Goal: Task Accomplishment & Management: Complete application form

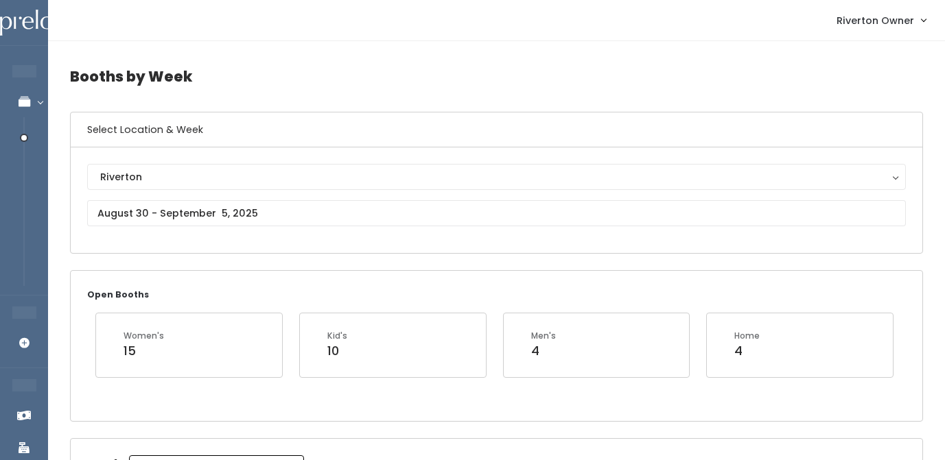
scroll to position [117, 0]
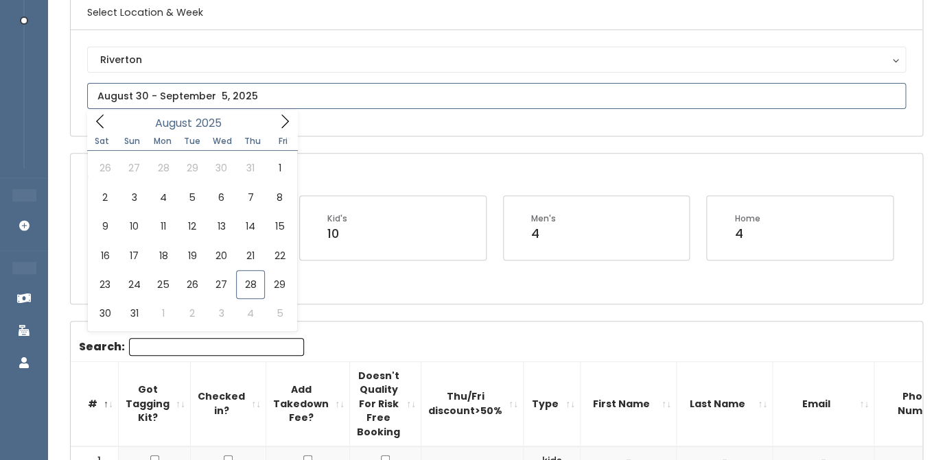
click at [231, 101] on input "text" at bounding box center [496, 96] width 819 height 26
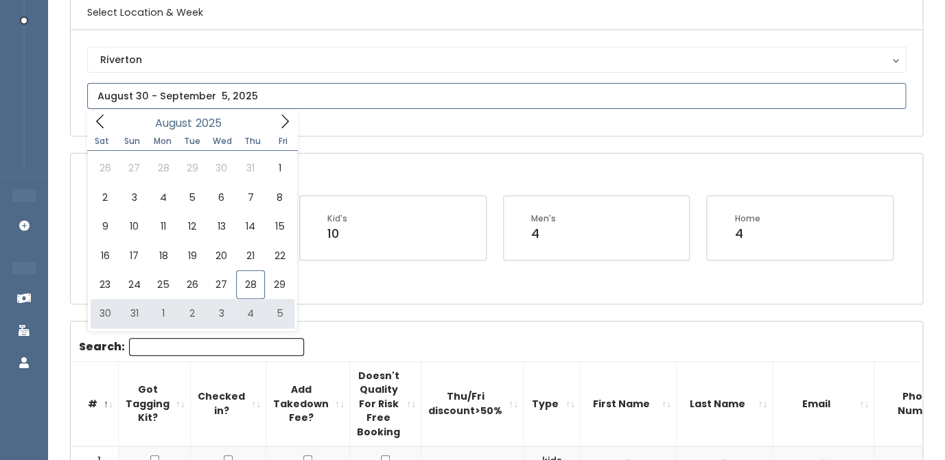
type input "August 30 to September 5"
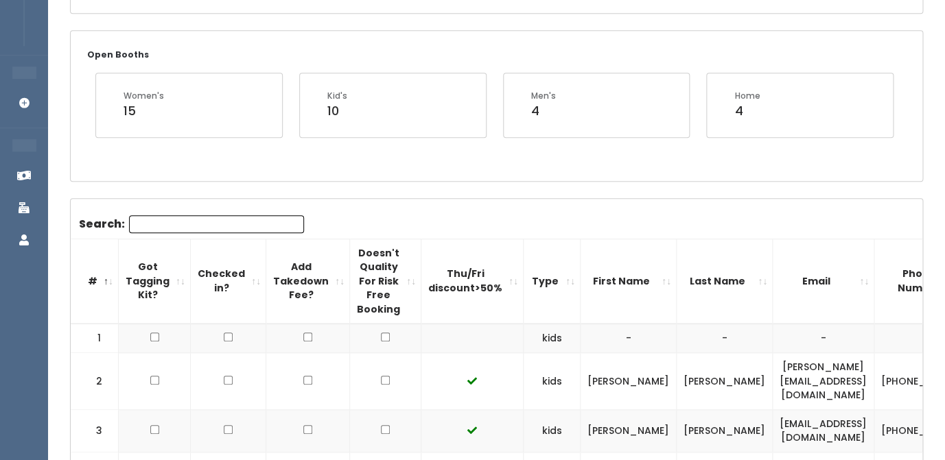
scroll to position [233, 0]
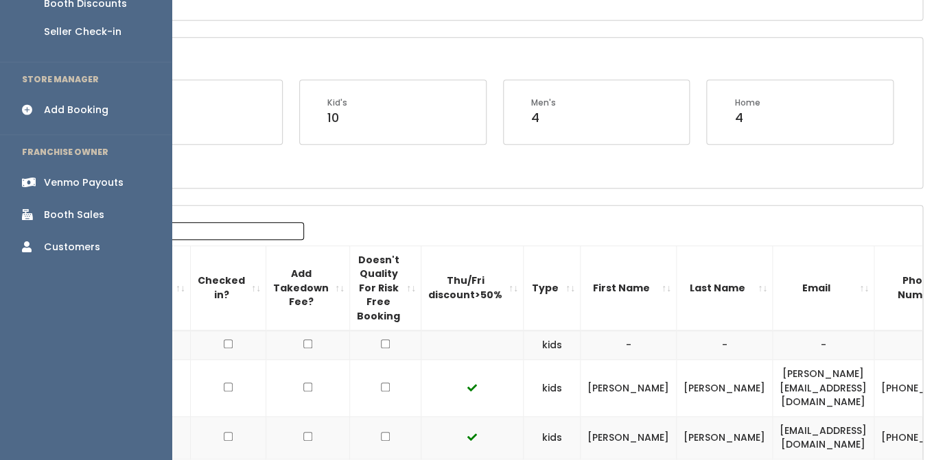
click at [69, 103] on div "Add Booking" at bounding box center [76, 110] width 65 height 14
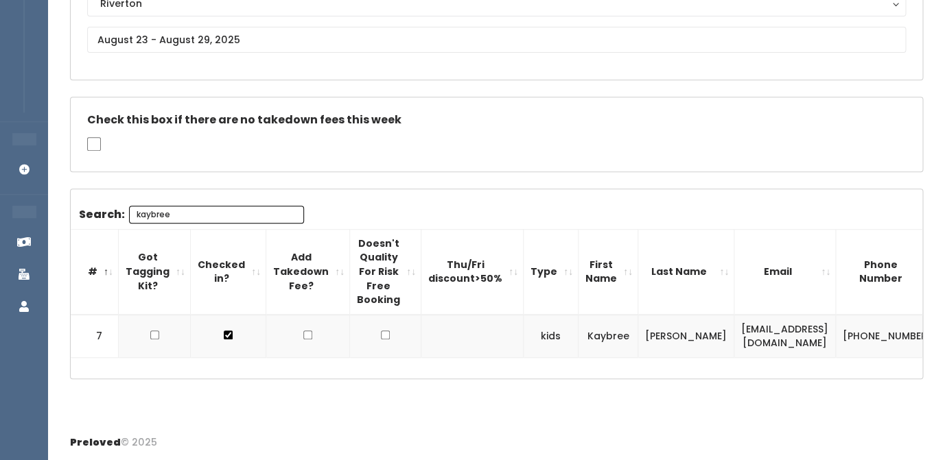
scroll to position [0, 90]
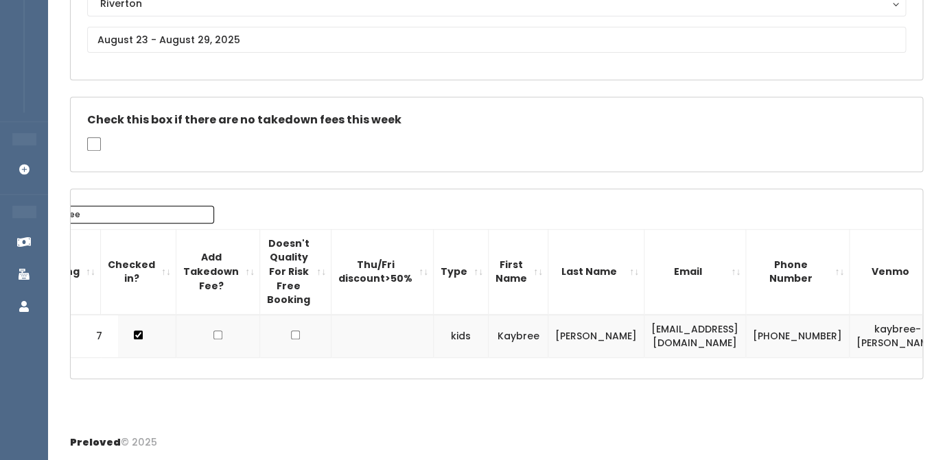
click at [158, 211] on input "kaybree" at bounding box center [126, 215] width 175 height 18
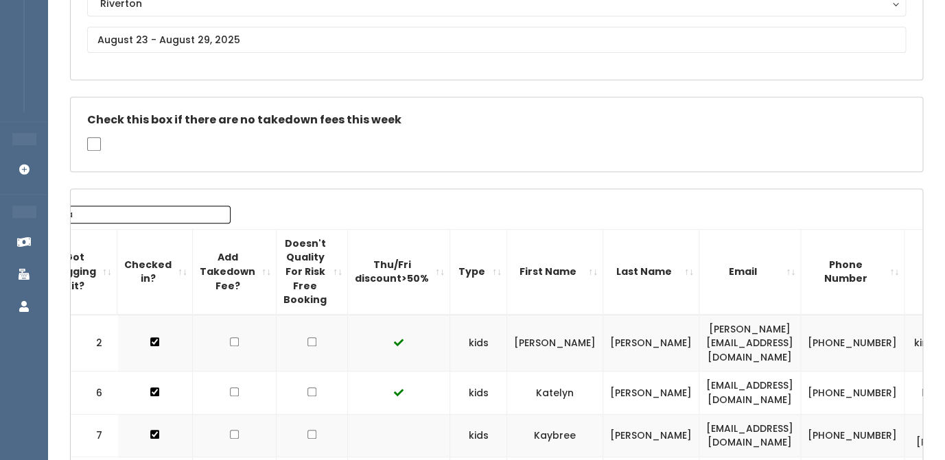
type input "k"
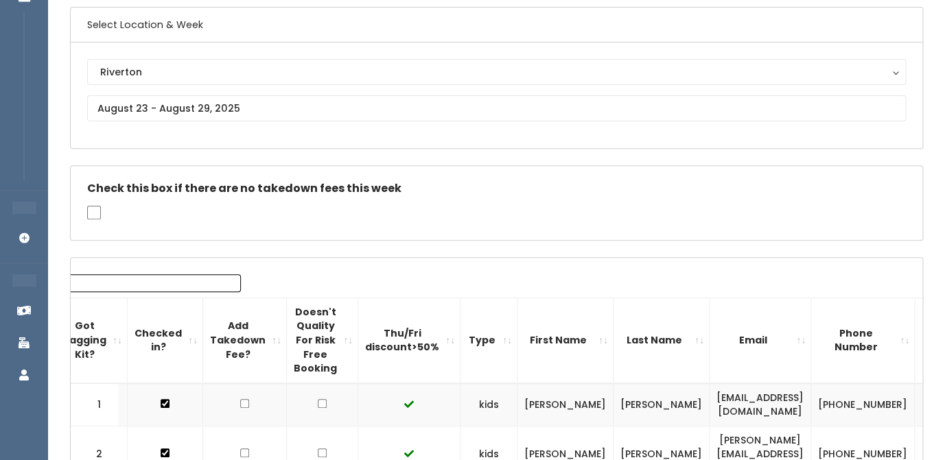
scroll to position [0, 0]
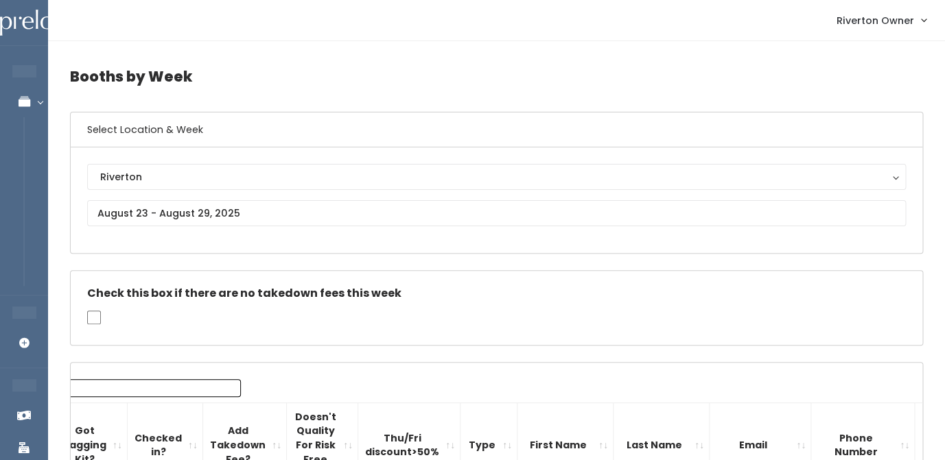
click at [161, 393] on input "Search:" at bounding box center [153, 388] width 175 height 18
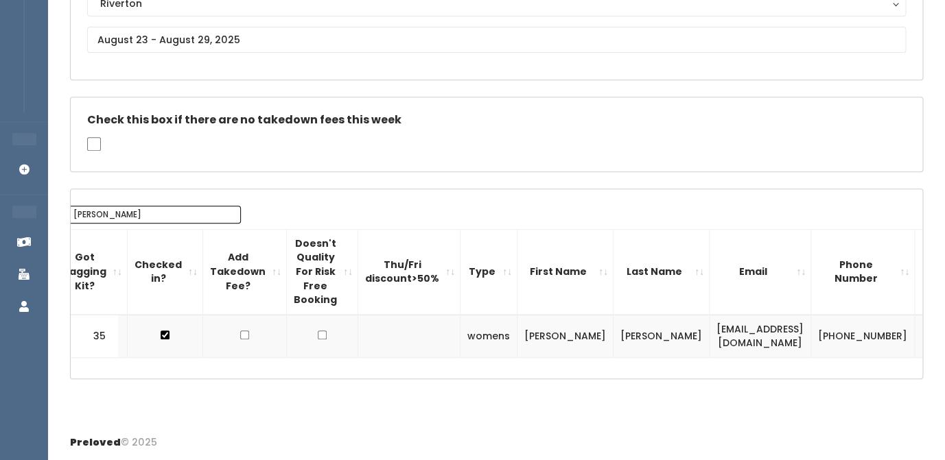
click at [710, 333] on td "[EMAIL_ADDRESS][DOMAIN_NAME]" at bounding box center [761, 336] width 102 height 43
click at [710, 333] on td "whittlesozzie@hotmail.com" at bounding box center [761, 336] width 102 height 43
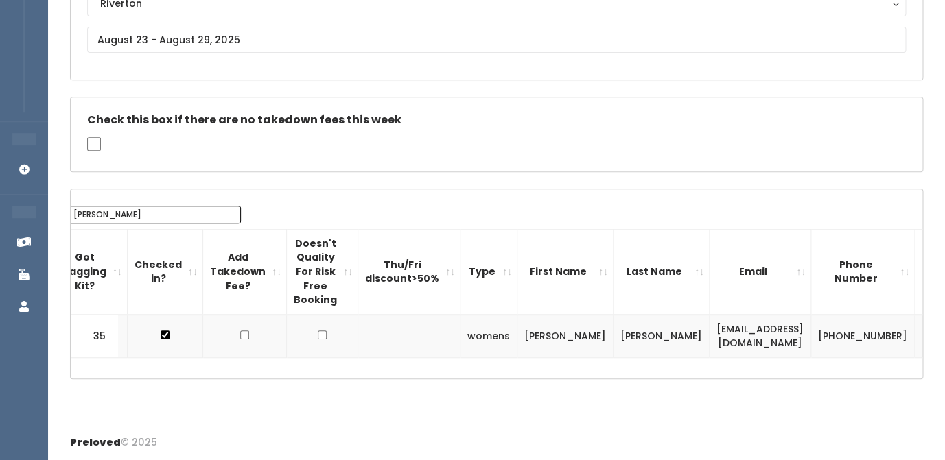
click at [811, 344] on td "(385) 302-7866" at bounding box center [863, 336] width 104 height 43
click at [811, 344] on td "[PHONE_NUMBER]" at bounding box center [863, 336] width 104 height 43
click at [146, 209] on input "whitney" at bounding box center [153, 215] width 175 height 18
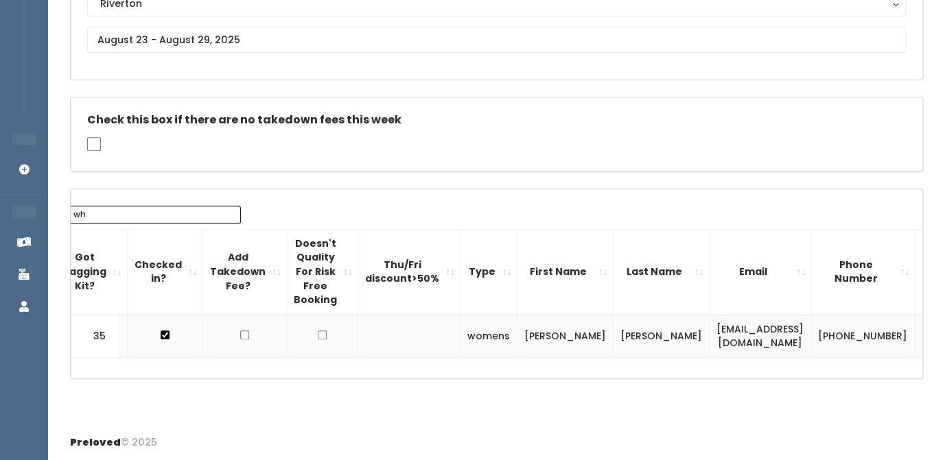
type input "w"
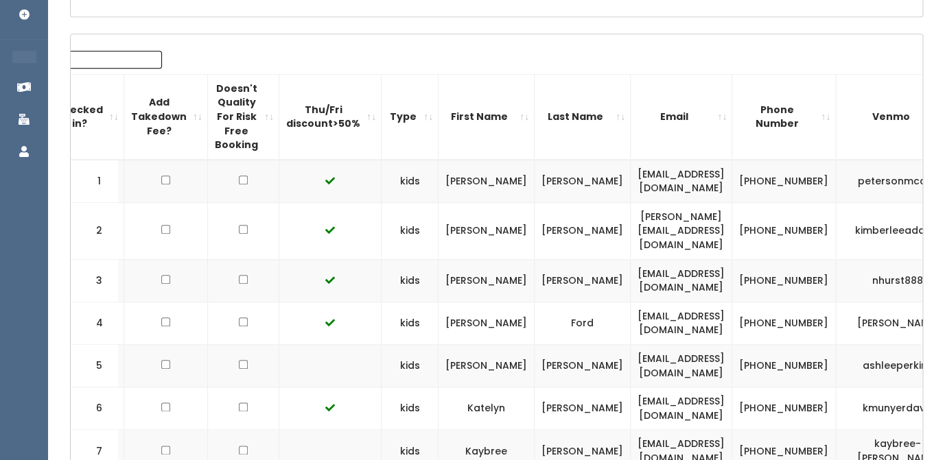
scroll to position [264, 0]
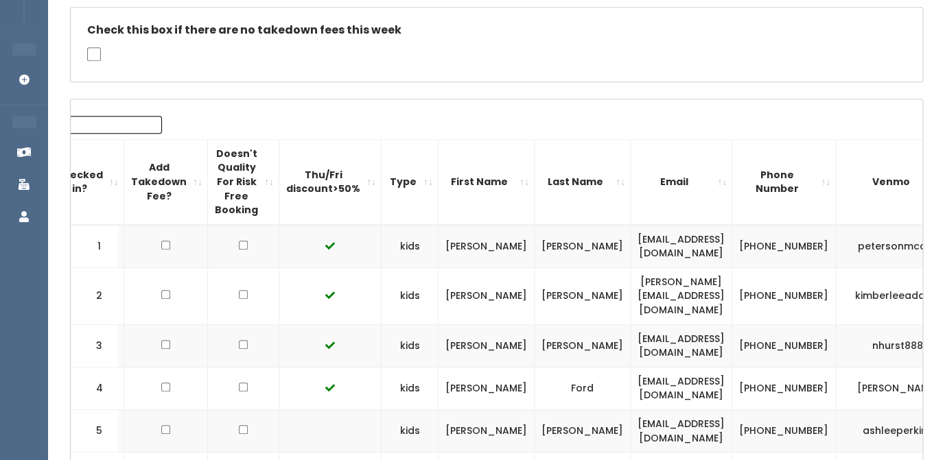
click at [130, 123] on input "Search:" at bounding box center [74, 125] width 175 height 18
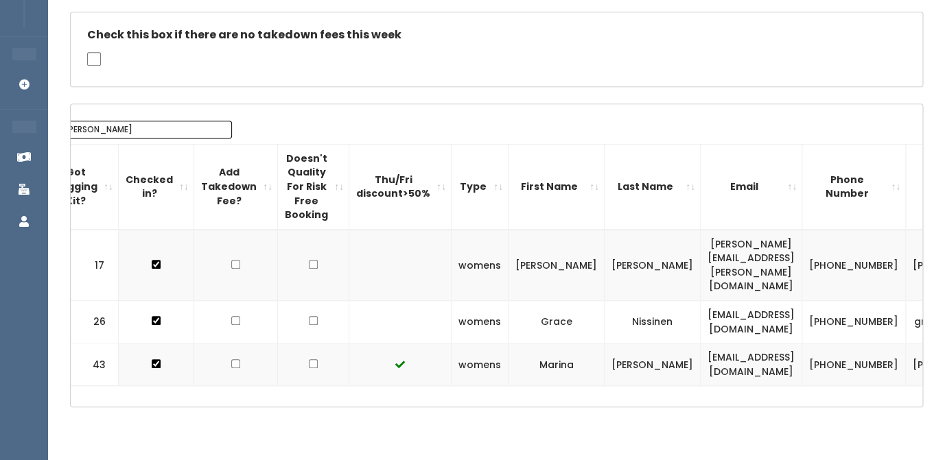
scroll to position [174, 0]
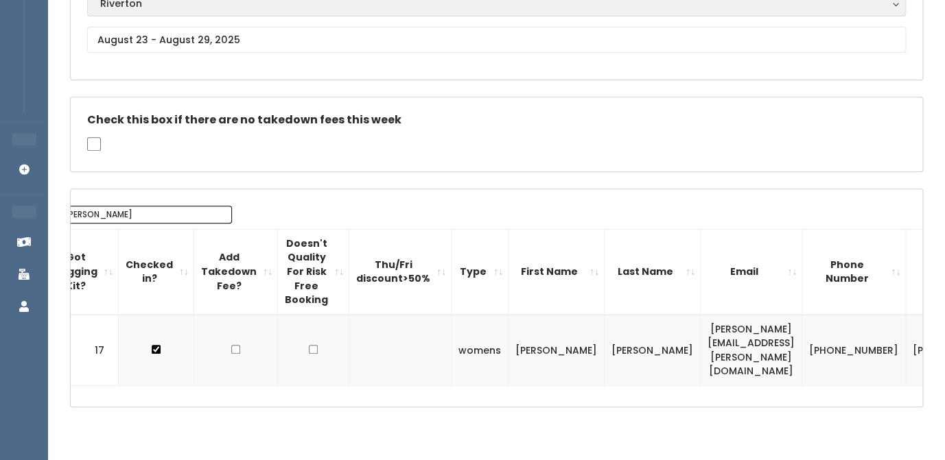
type input "maria"
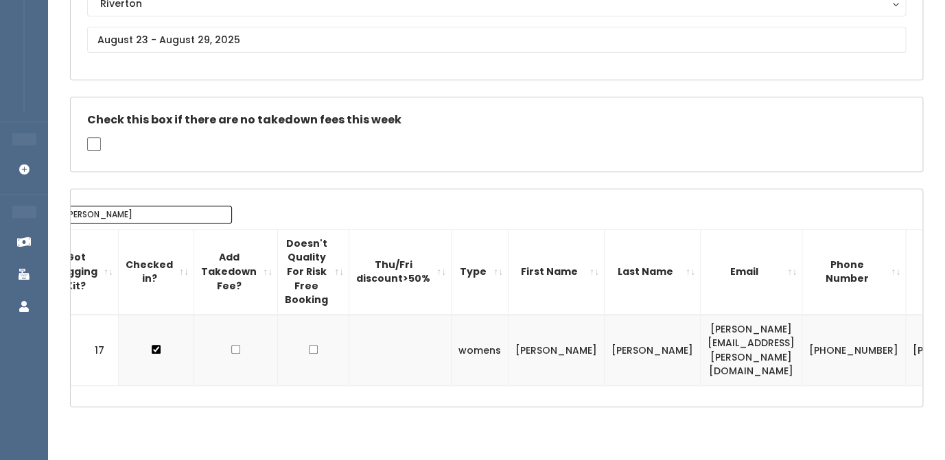
click at [701, 336] on td "[PERSON_NAME][EMAIL_ADDRESS][PERSON_NAME][DOMAIN_NAME]" at bounding box center [752, 350] width 102 height 71
click at [906, 338] on td "[PERSON_NAME]" at bounding box center [954, 350] width 96 height 71
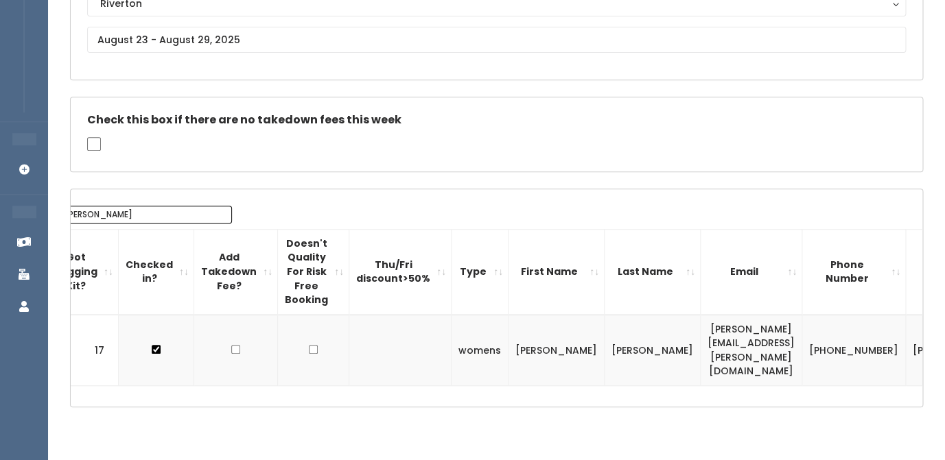
click at [906, 338] on td "[PERSON_NAME]" at bounding box center [954, 350] width 96 height 71
click at [802, 334] on td "[PHONE_NUMBER]" at bounding box center [854, 350] width 104 height 71
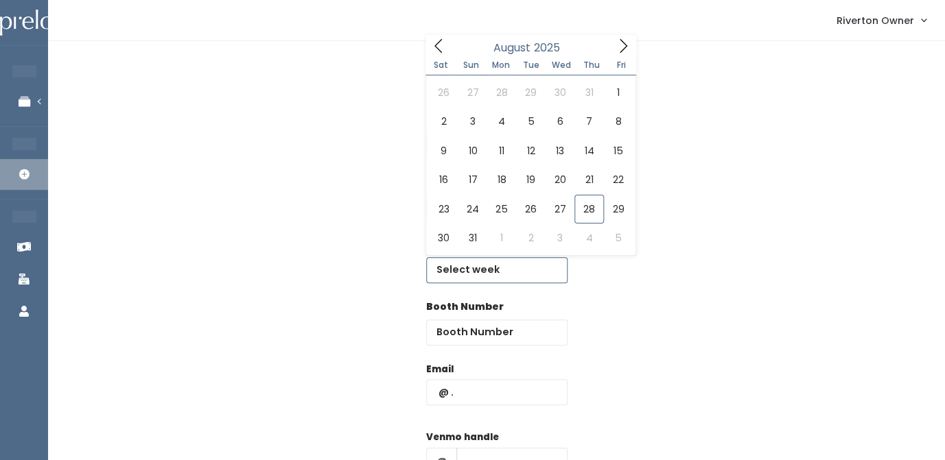
click at [479, 270] on input "text" at bounding box center [496, 270] width 141 height 26
type input "August 30 to September 5"
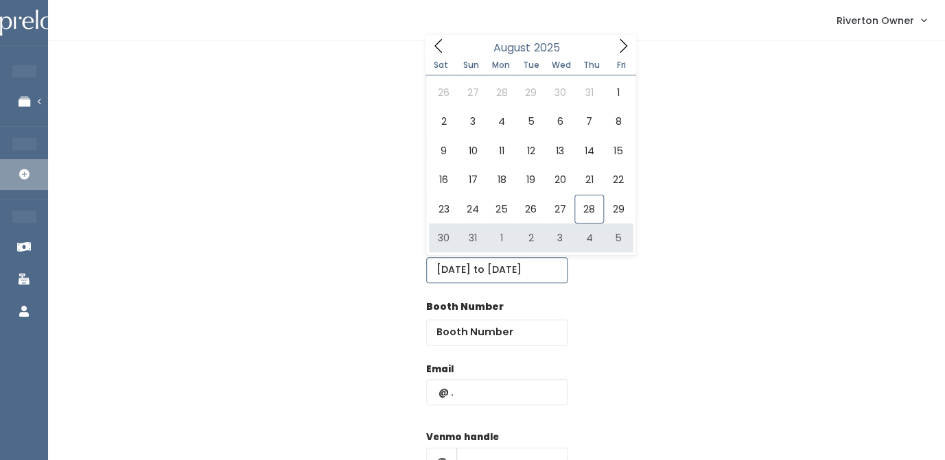
scroll to position [0, 10]
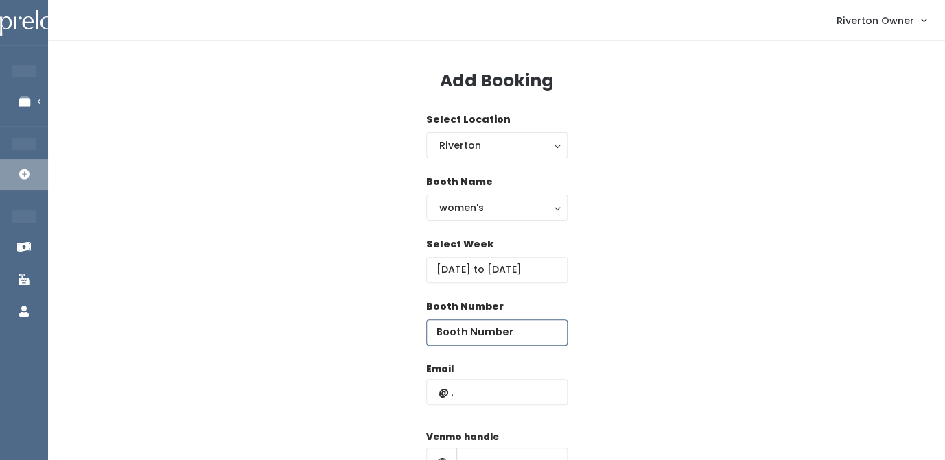
click at [460, 334] on input "number" at bounding box center [496, 333] width 141 height 26
type input "35"
click at [448, 396] on input "text" at bounding box center [496, 392] width 141 height 26
paste input "whittlesozzie@hotmail.com"
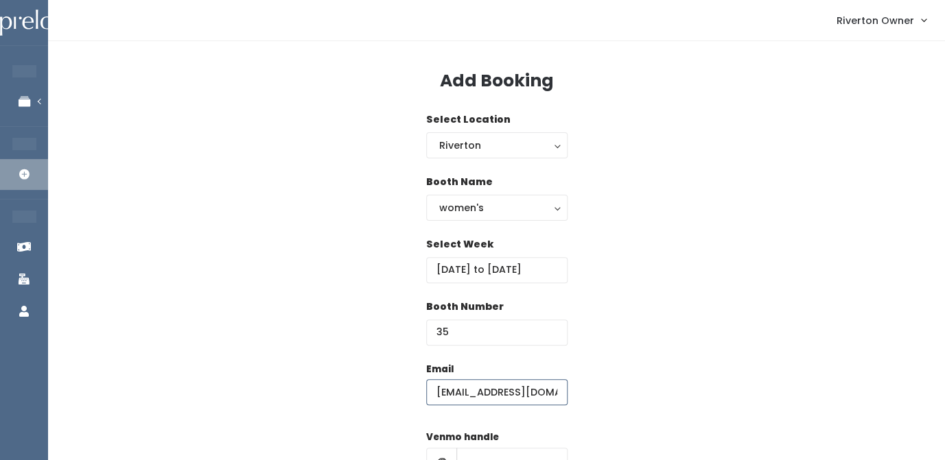
scroll to position [0, 14]
type input "whittlesozzie@hotmail.com"
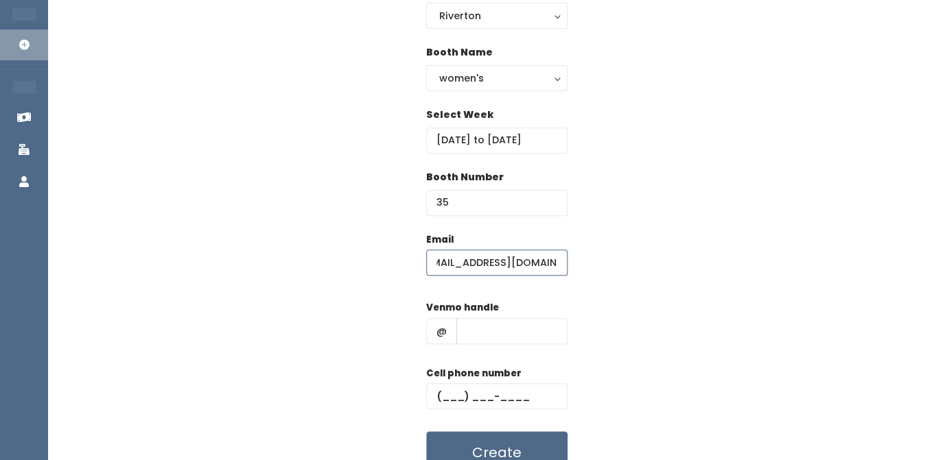
scroll to position [182, 0]
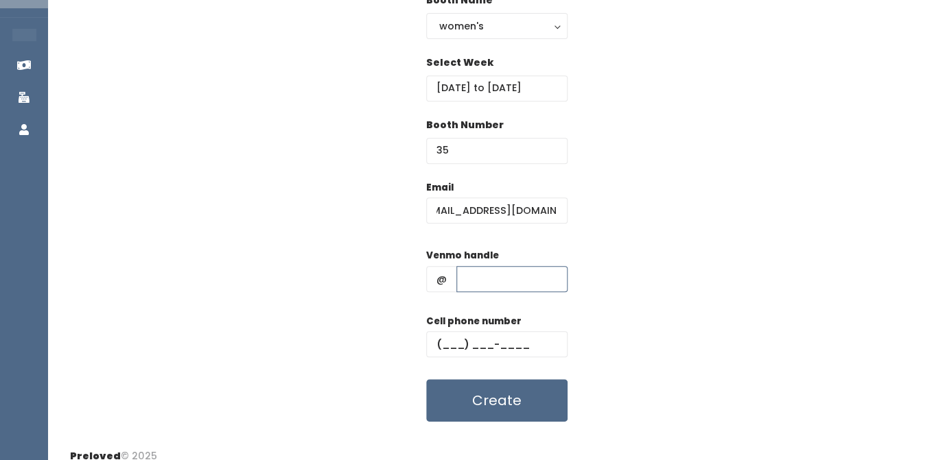
click at [471, 277] on input "text" at bounding box center [511, 279] width 111 height 26
paste input "[PERSON_NAME]-5"
type input "[PERSON_NAME]-5"
click at [449, 344] on input "text" at bounding box center [496, 344] width 141 height 26
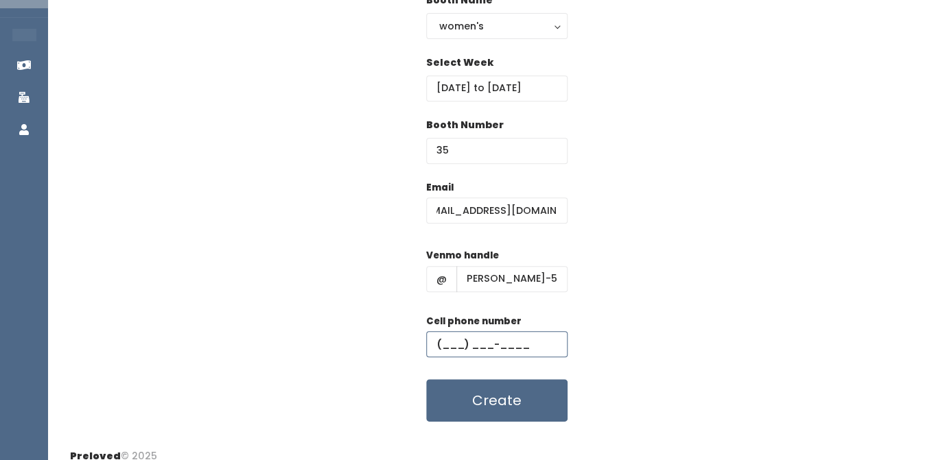
paste input "[PHONE_NUMBER]"
type input "[PHONE_NUMBER]"
click at [642, 312] on div "Email whittlesozzie@hotmail.com Venmo handle @ whitney-osborne-5 Cell phone num…" at bounding box center [496, 301] width 853 height 242
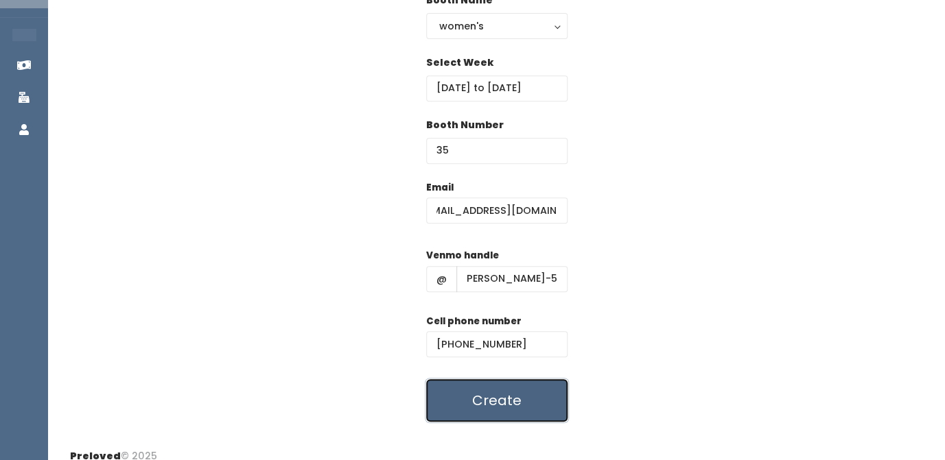
click at [493, 406] on button "Create" at bounding box center [496, 400] width 141 height 43
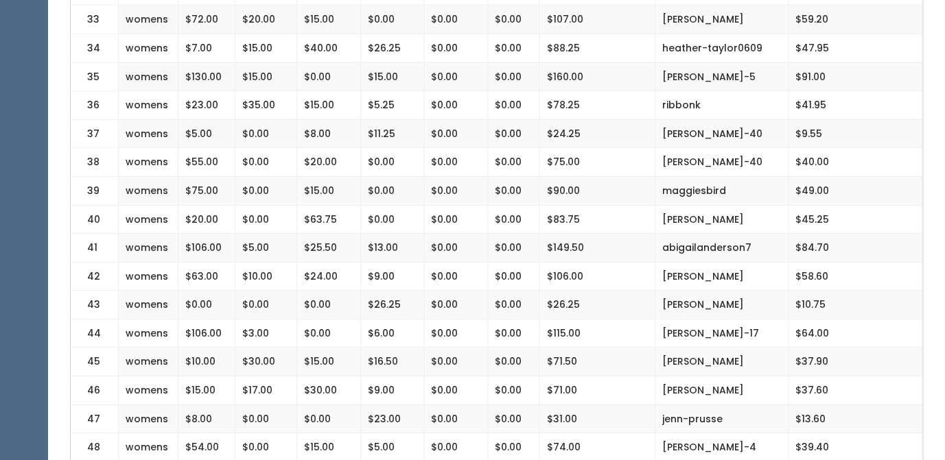
scroll to position [1278, 0]
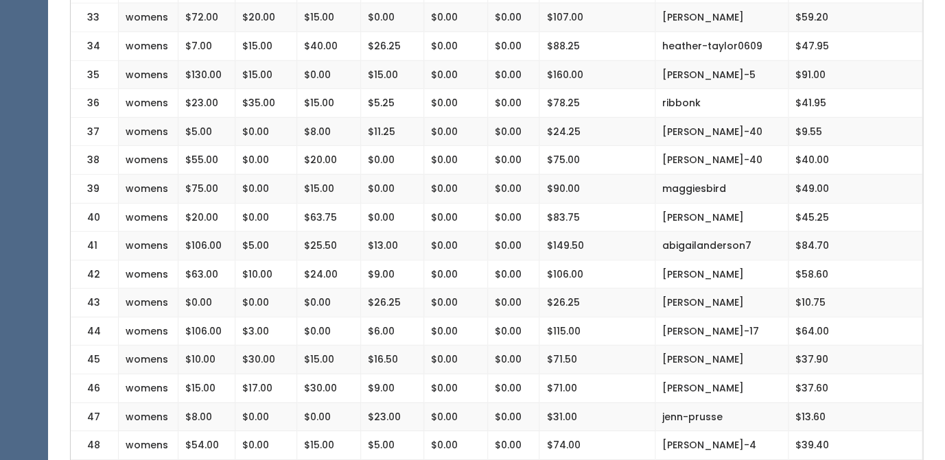
click at [523, 203] on td "$0.00" at bounding box center [513, 217] width 52 height 29
click at [522, 203] on td "$0.00" at bounding box center [513, 217] width 52 height 29
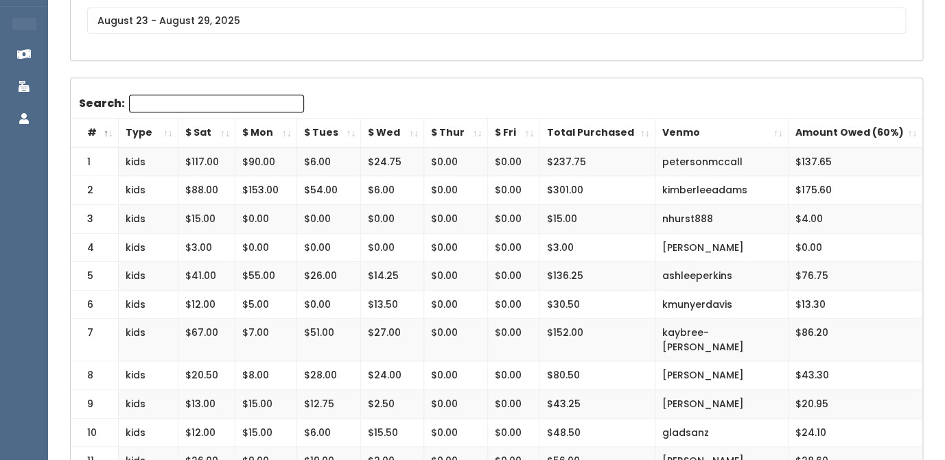
scroll to position [191, 0]
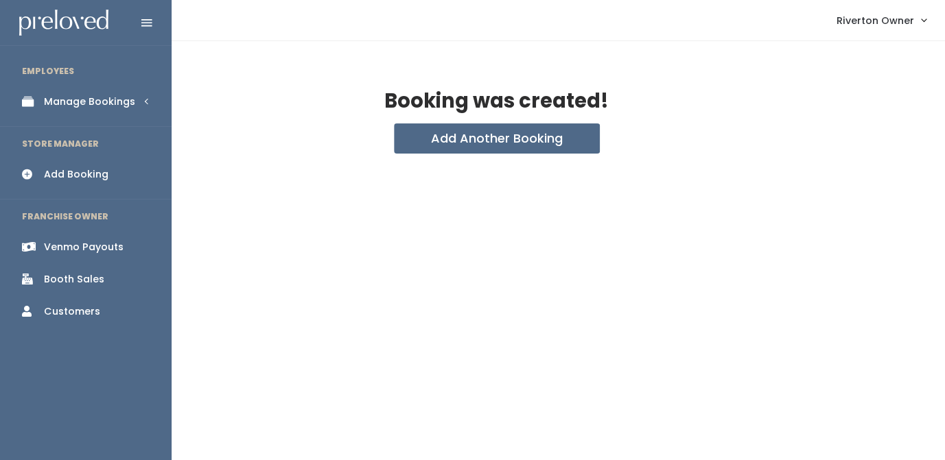
click at [40, 99] on icon at bounding box center [31, 102] width 19 height 12
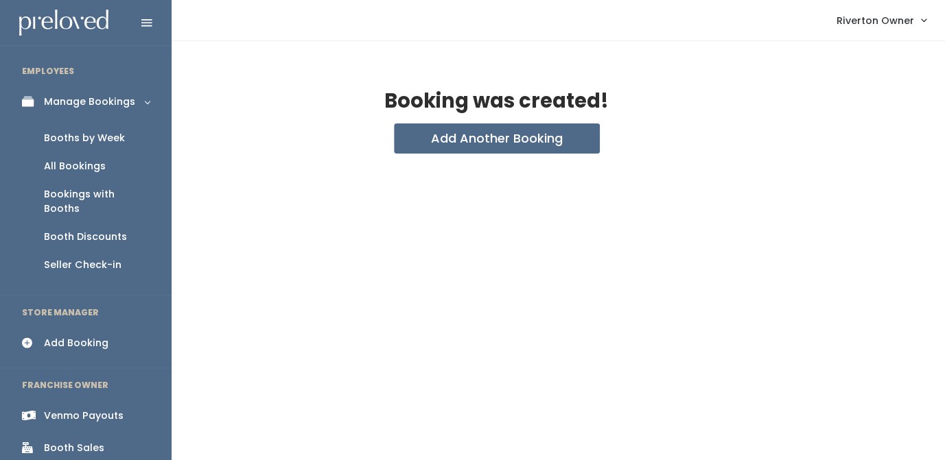
click at [68, 145] on div "Booths by Week" at bounding box center [84, 138] width 81 height 14
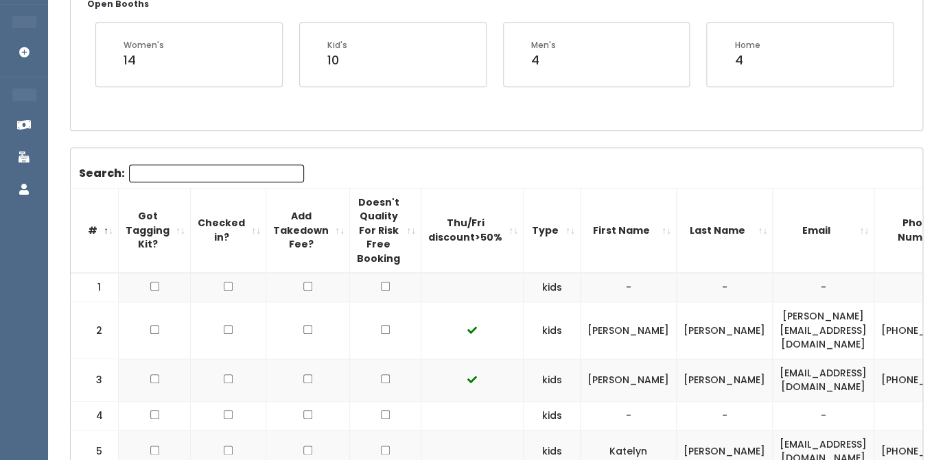
scroll to position [164, 0]
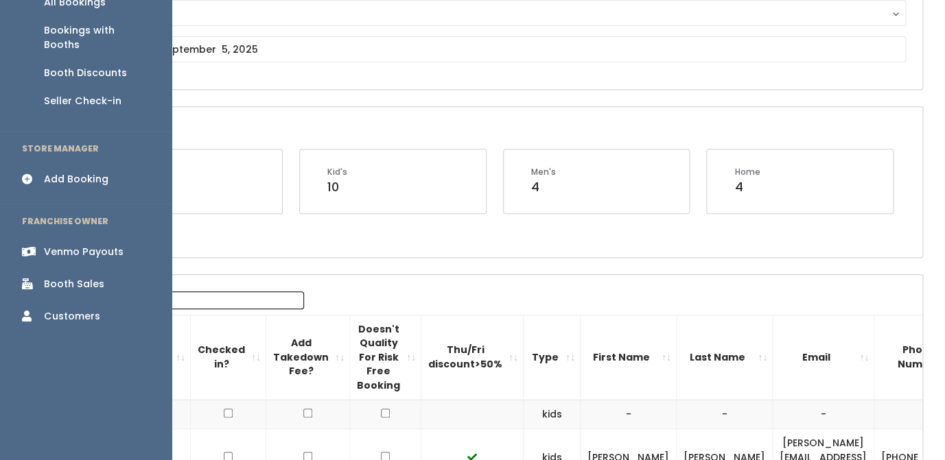
click at [60, 172] on div "Add Booking" at bounding box center [76, 179] width 65 height 14
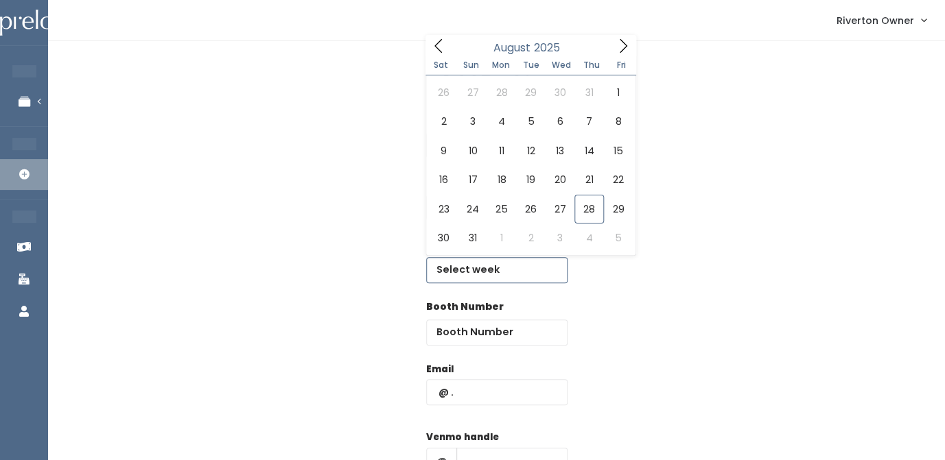
click at [464, 266] on input "text" at bounding box center [496, 270] width 141 height 26
type input "[DATE] to [DATE]"
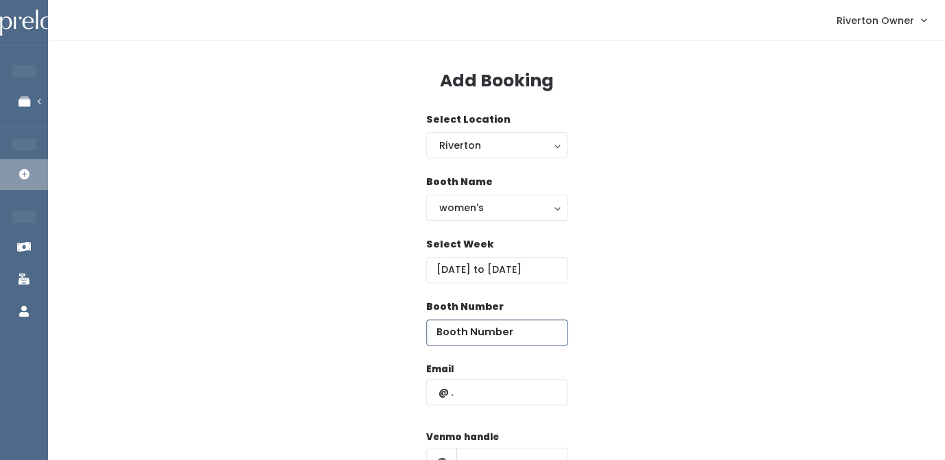
click at [470, 338] on input "number" at bounding box center [496, 333] width 141 height 26
type input "37"
click at [465, 397] on input "text" at bounding box center [496, 392] width 141 height 26
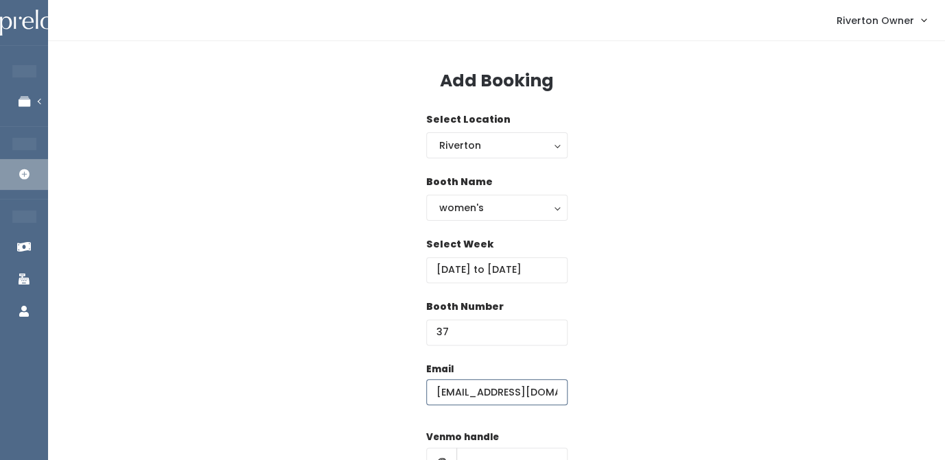
scroll to position [0, 5]
type input "lynnele.123@hotmail.com"
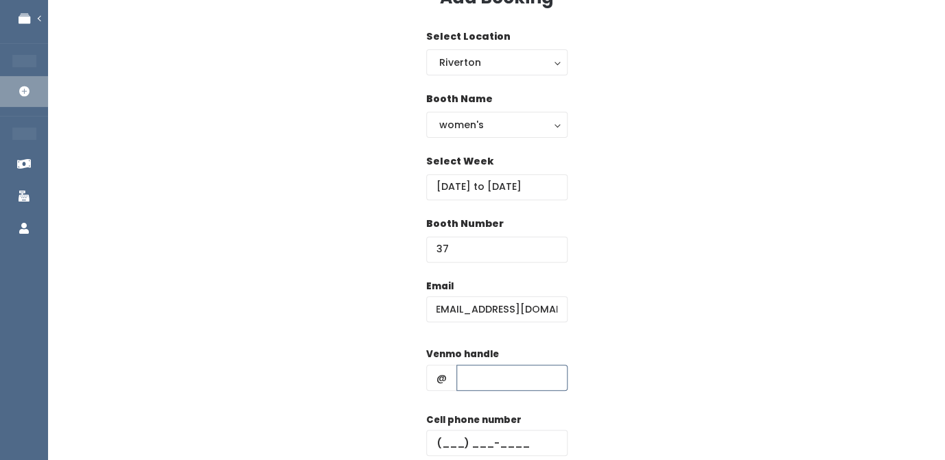
scroll to position [84, 0]
type input "lynnele-west"
click at [446, 443] on input "text" at bounding box center [496, 443] width 141 height 26
type input "(435) 619-7884"
click at [640, 323] on div "Email lynnele.123@hotmail.com Venmo handle @ lynnele-west Cell phone number (43…" at bounding box center [496, 400] width 853 height 242
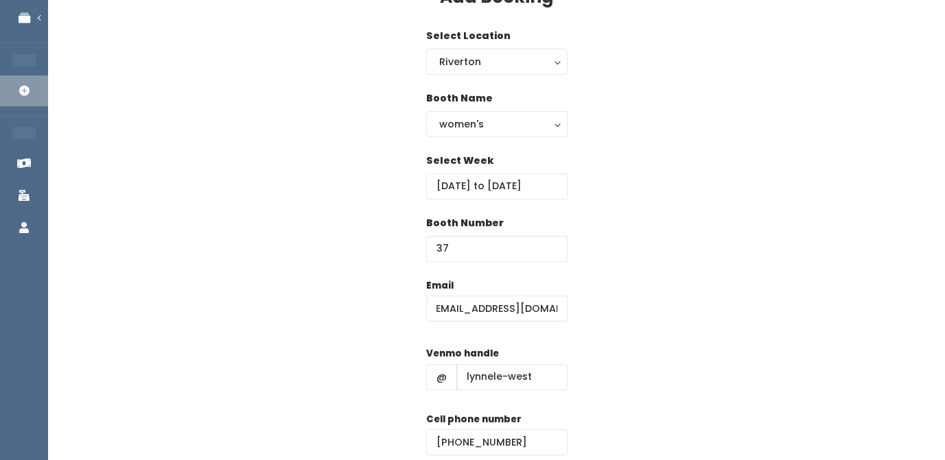
scroll to position [198, 0]
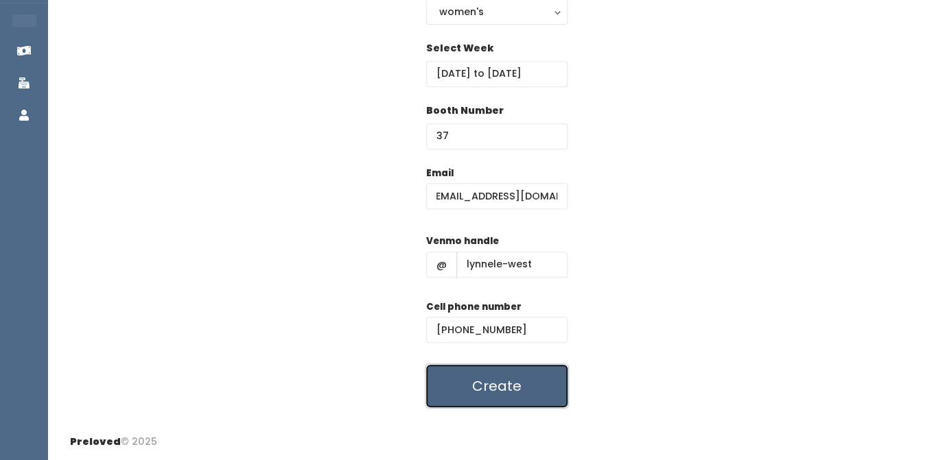
click at [502, 384] on button "Create" at bounding box center [496, 386] width 141 height 43
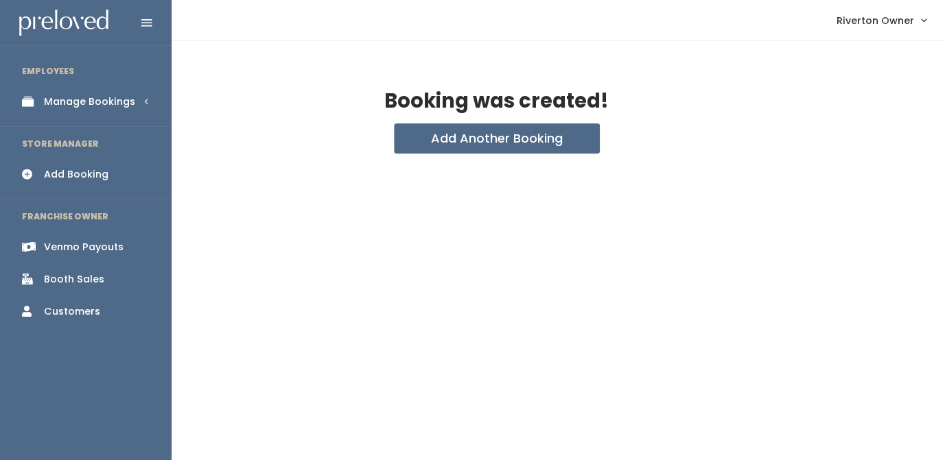
click at [58, 100] on div "Manage Bookings" at bounding box center [89, 102] width 91 height 14
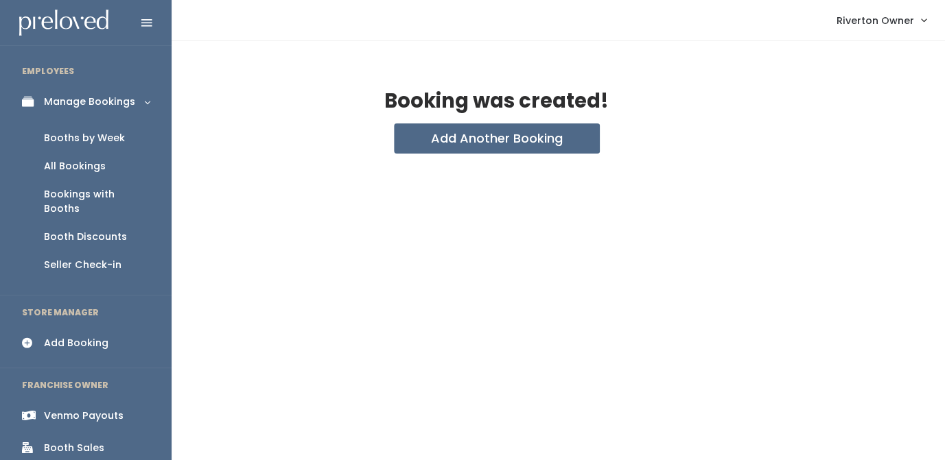
click at [71, 141] on div "Booths by Week" at bounding box center [84, 138] width 81 height 14
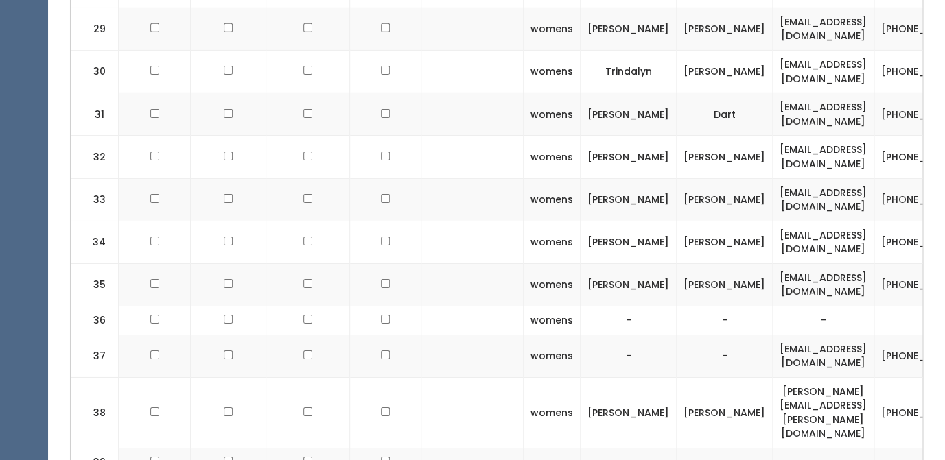
scroll to position [1614, 0]
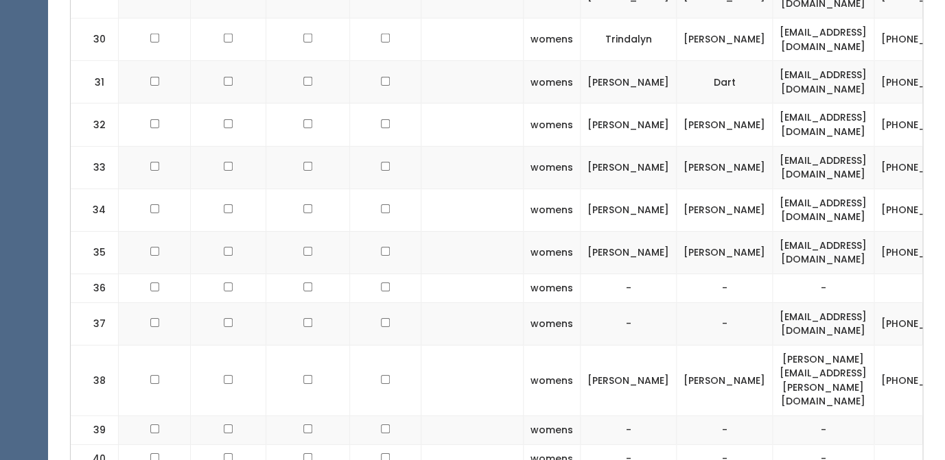
checkbox input "true"
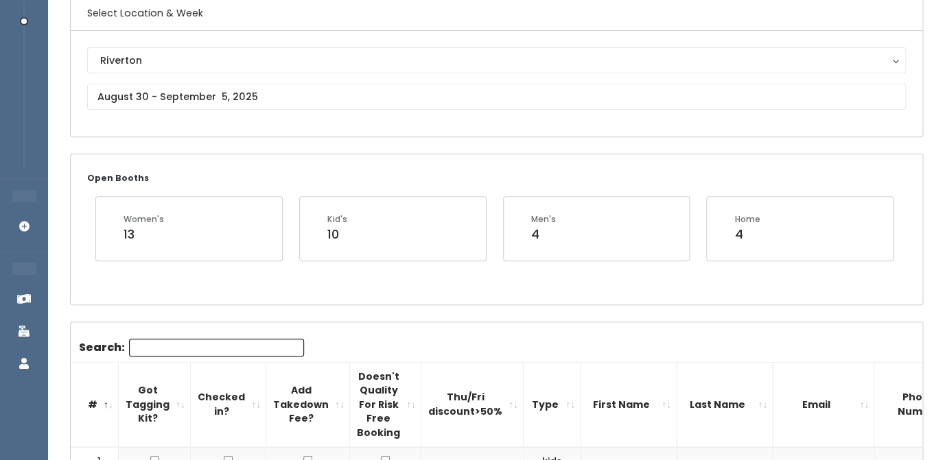
scroll to position [0, 0]
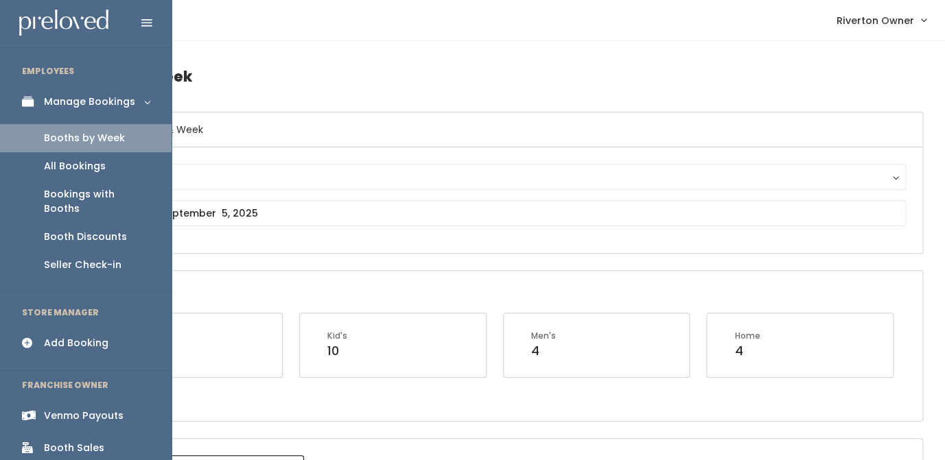
click at [64, 336] on div "Add Booking" at bounding box center [76, 343] width 65 height 14
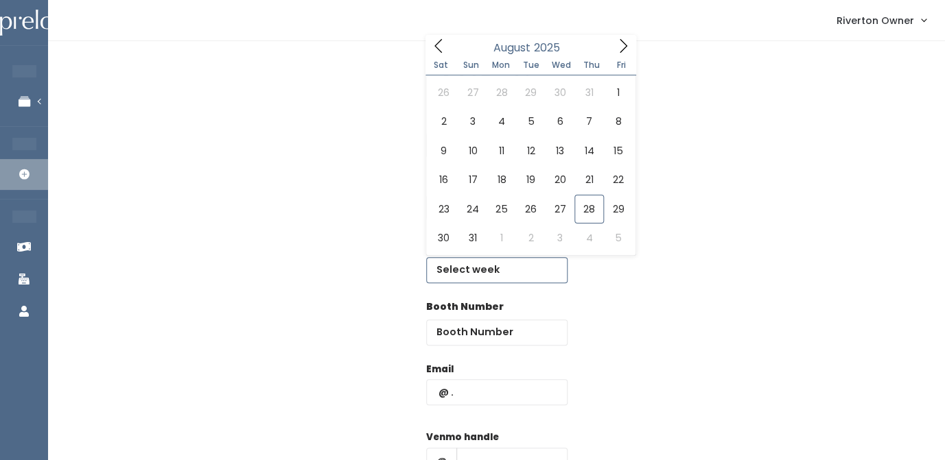
click at [473, 267] on input "text" at bounding box center [496, 270] width 141 height 26
type input "August 30 to September 5"
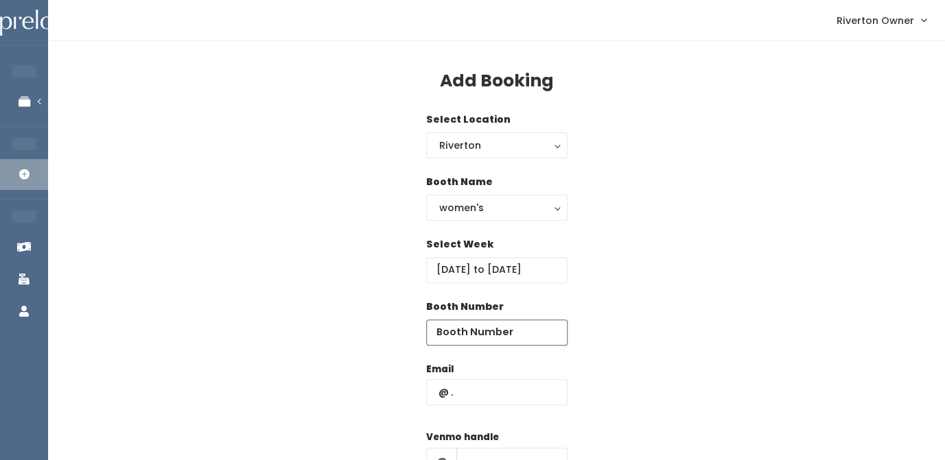
click at [478, 334] on input "number" at bounding box center [496, 333] width 141 height 26
type input "17"
click at [475, 395] on input "text" at bounding box center [496, 392] width 141 height 26
click at [453, 393] on input "text" at bounding box center [496, 392] width 141 height 26
paste input "[PERSON_NAME][EMAIL_ADDRESS][PERSON_NAME][DOMAIN_NAME]"
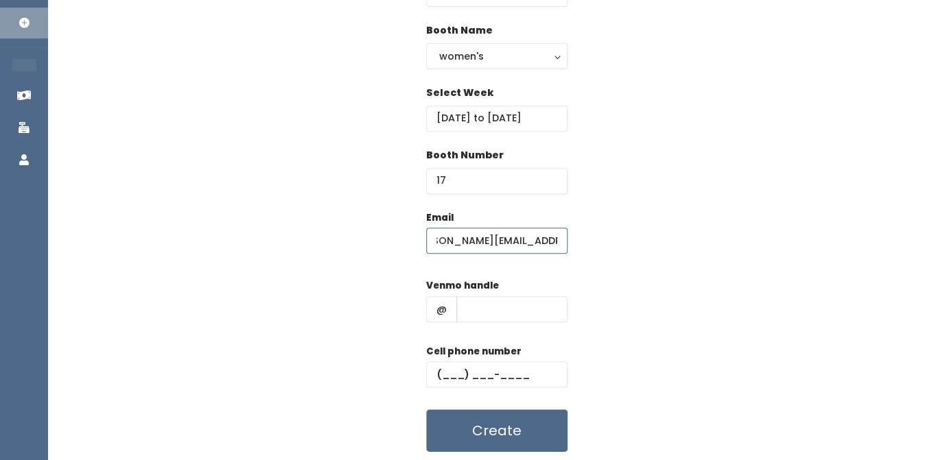
scroll to position [198, 0]
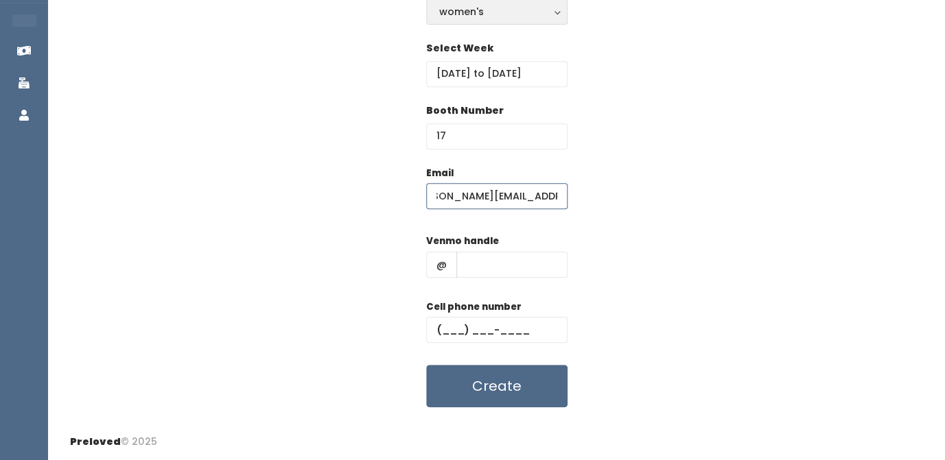
type input "[PERSON_NAME][EMAIL_ADDRESS][PERSON_NAME][DOMAIN_NAME]"
click at [465, 266] on input "text" at bounding box center [511, 265] width 111 height 26
paste input "[PERSON_NAME]"
type input "[PERSON_NAME]"
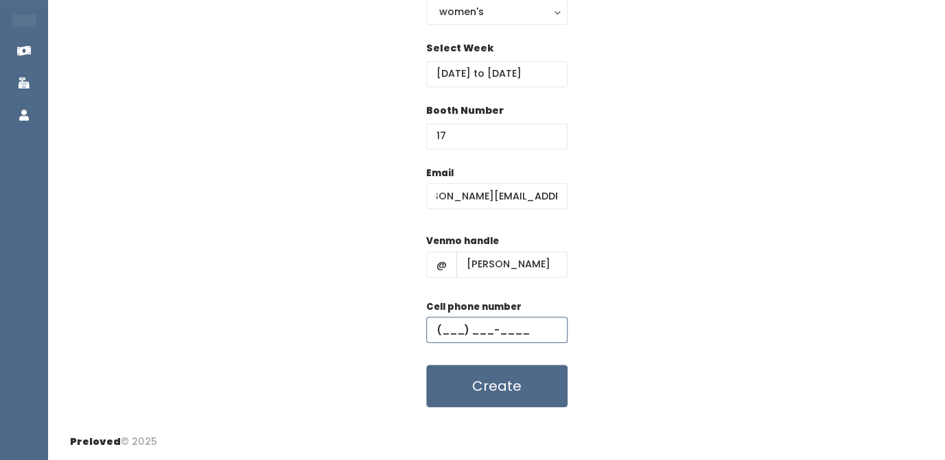
click at [448, 333] on input "text" at bounding box center [496, 330] width 141 height 26
paste input "[PHONE_NUMBER]"
type input "[PHONE_NUMBER]"
click at [642, 290] on div "Email maria.vanhorn@hotmail.com Venmo handle @ maria-moran Cell phone number (8…" at bounding box center [496, 287] width 853 height 242
click at [513, 382] on button "Create" at bounding box center [496, 386] width 141 height 43
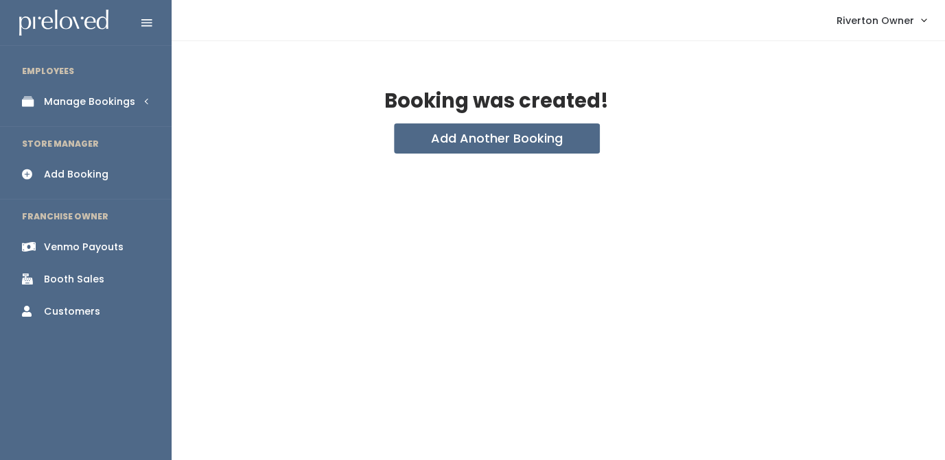
click at [65, 102] on div "Manage Bookings" at bounding box center [89, 102] width 91 height 14
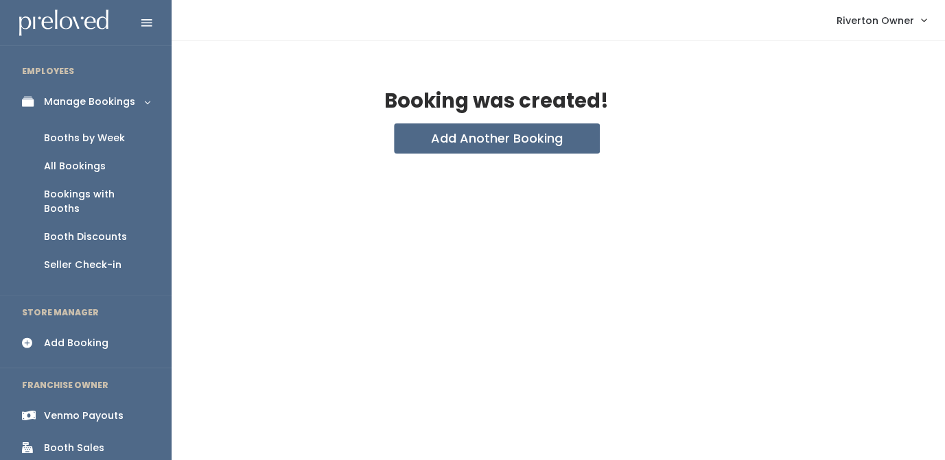
click at [75, 139] on div "Booths by Week" at bounding box center [84, 138] width 81 height 14
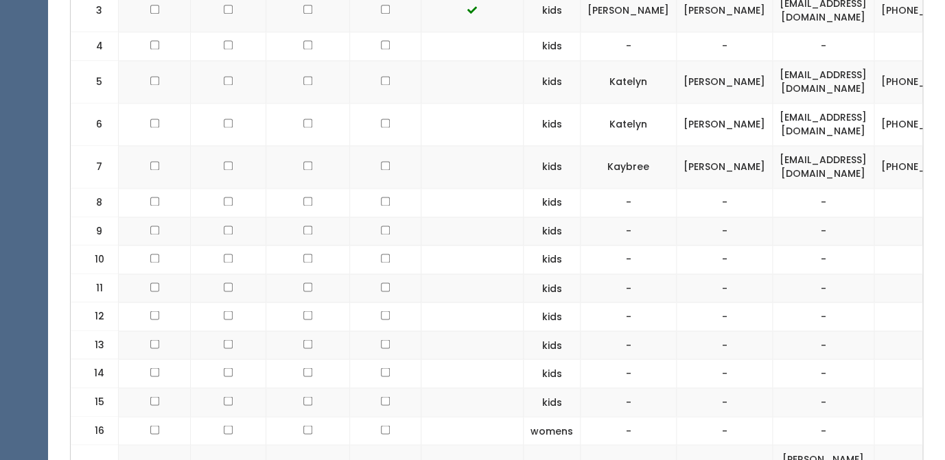
scroll to position [855, 0]
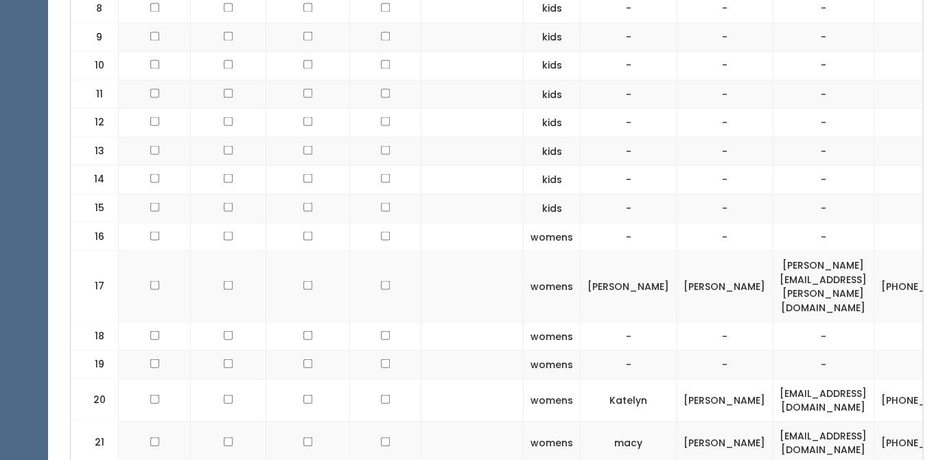
checkbox input "true"
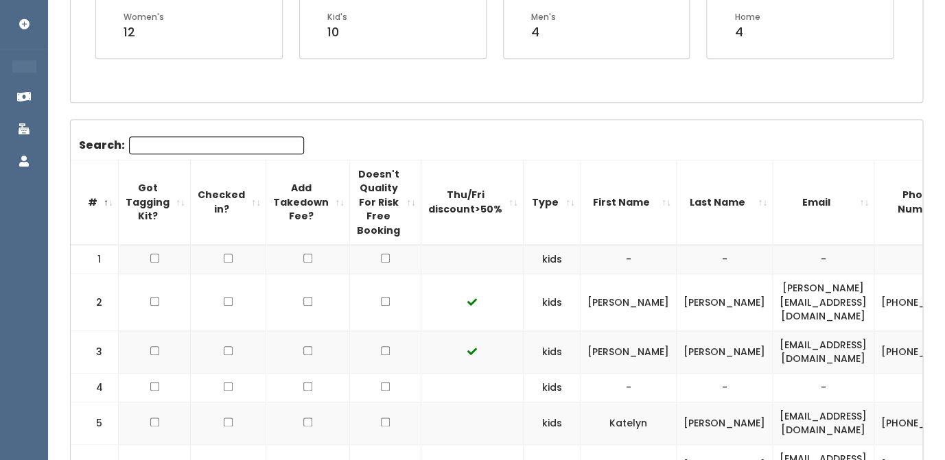
scroll to position [305, 0]
